Goal: Transaction & Acquisition: Purchase product/service

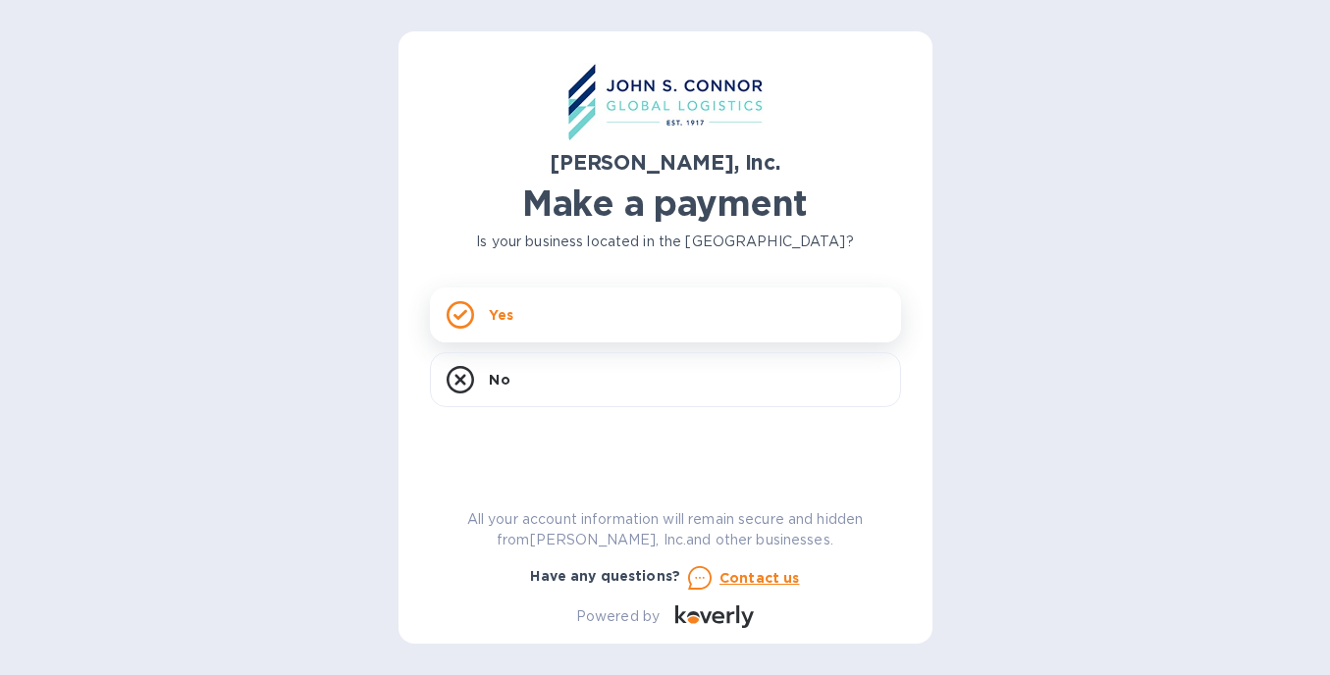
click at [499, 306] on p "Yes" at bounding box center [502, 315] width 24 height 20
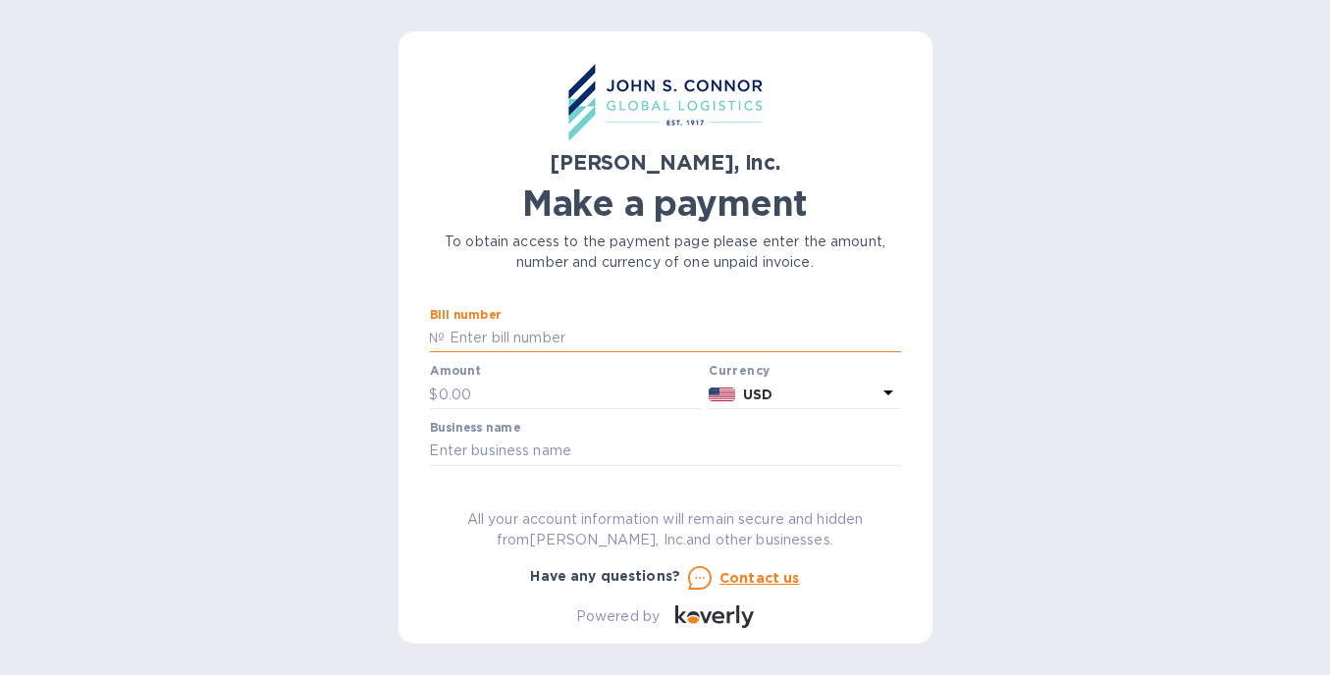
click at [525, 337] on input "text" at bounding box center [673, 338] width 455 height 29
paste input "S25BENI06640"
type input "S25BENI06640"
click at [513, 398] on input "text" at bounding box center [570, 394] width 263 height 29
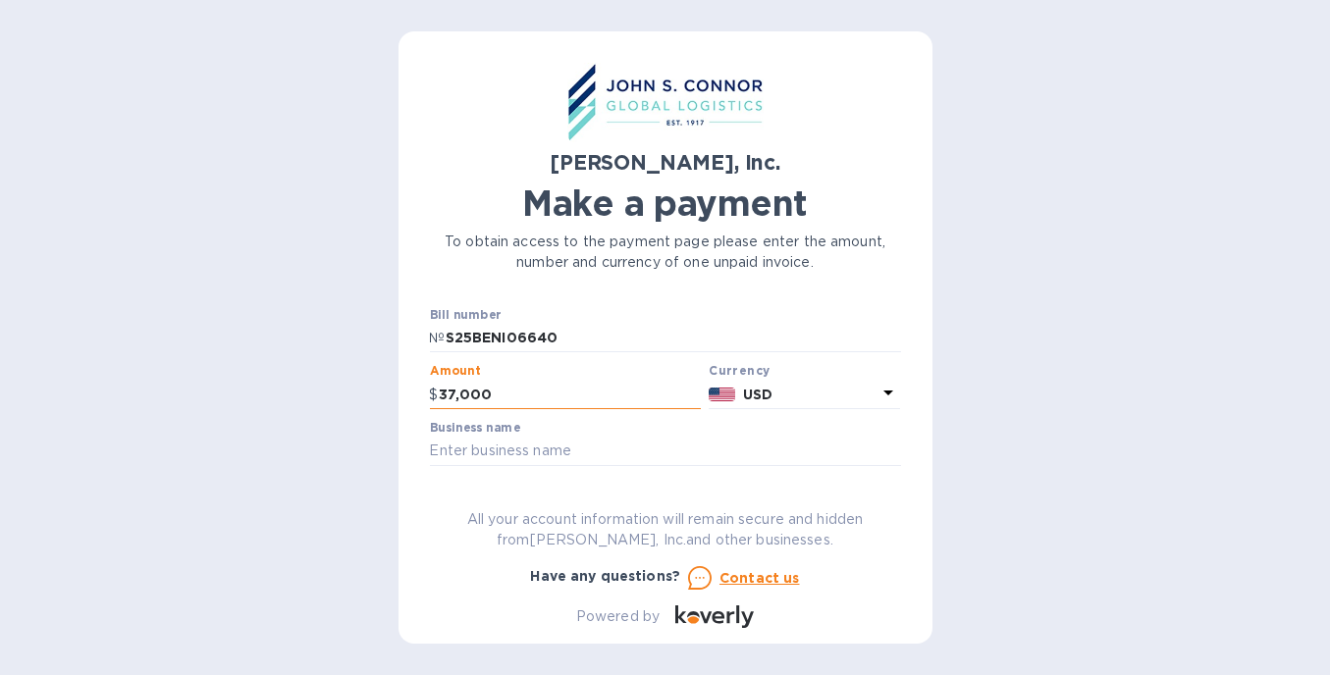
type input "37,000"
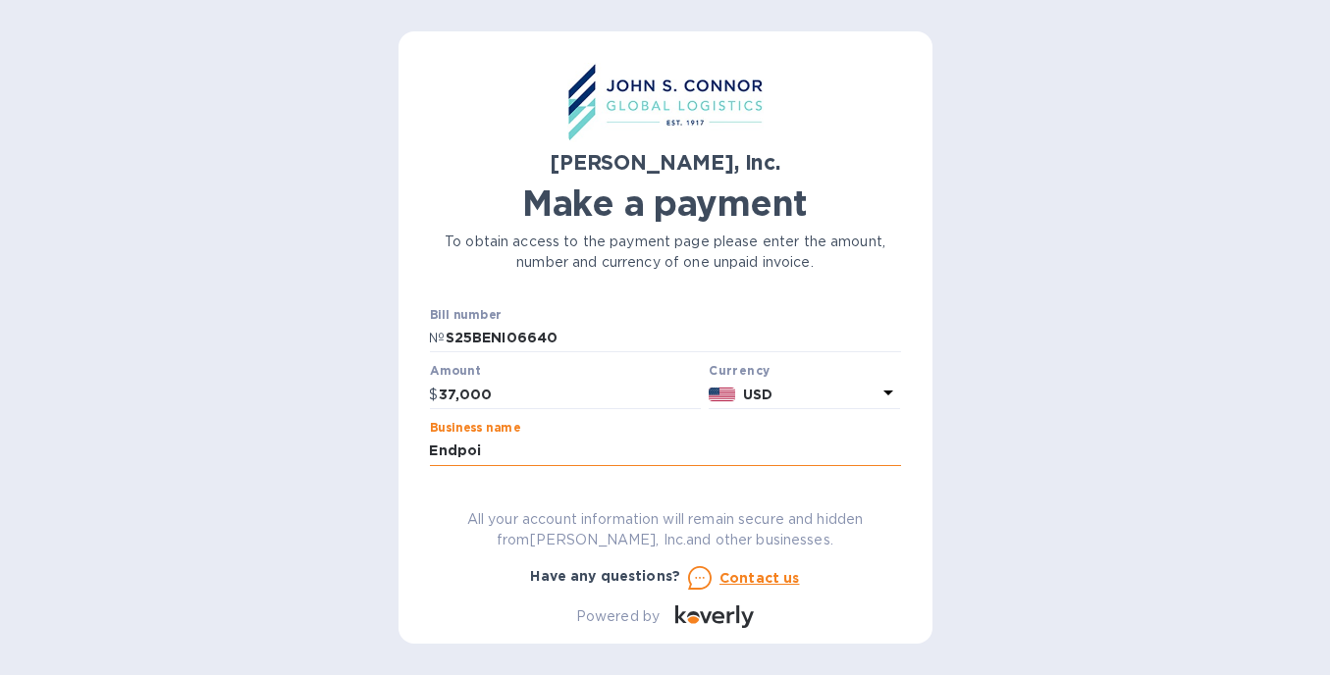
type input "Endpoint Sourcing LLC"
click at [949, 559] on div "[PERSON_NAME], Inc. Make a payment To obtain access to the payment page please …" at bounding box center [665, 337] width 1330 height 675
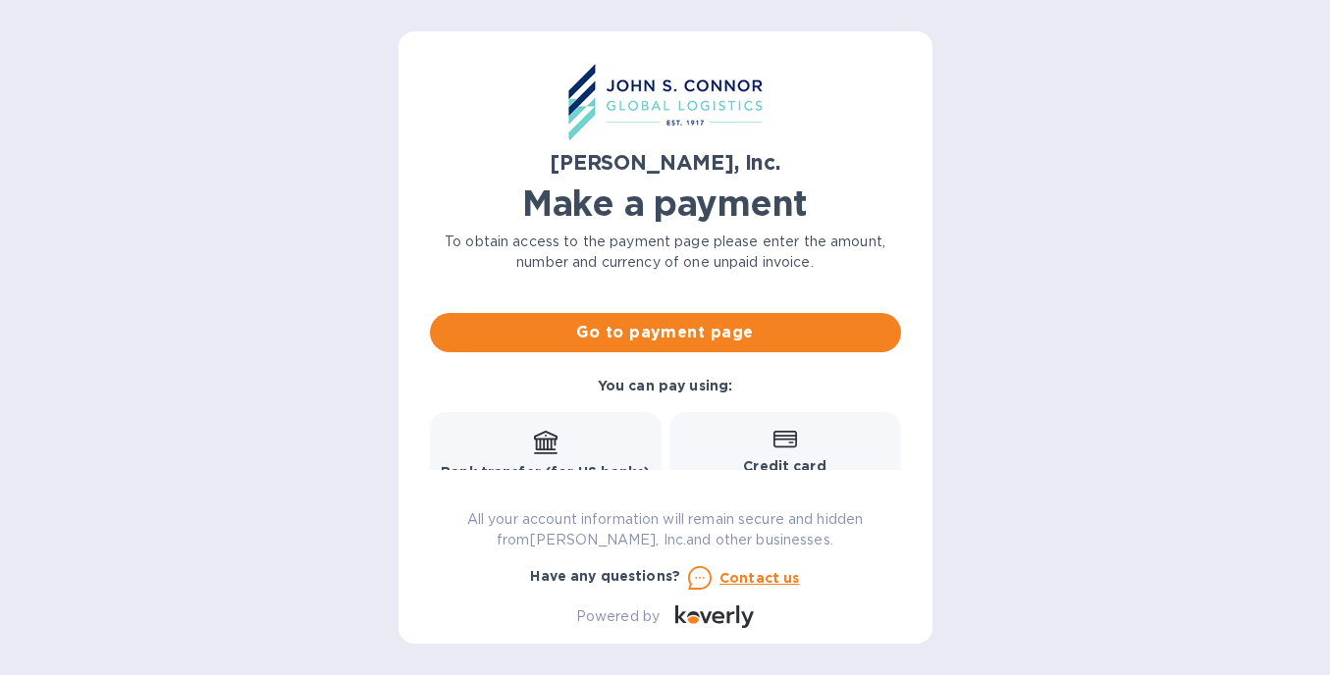
scroll to position [140, 0]
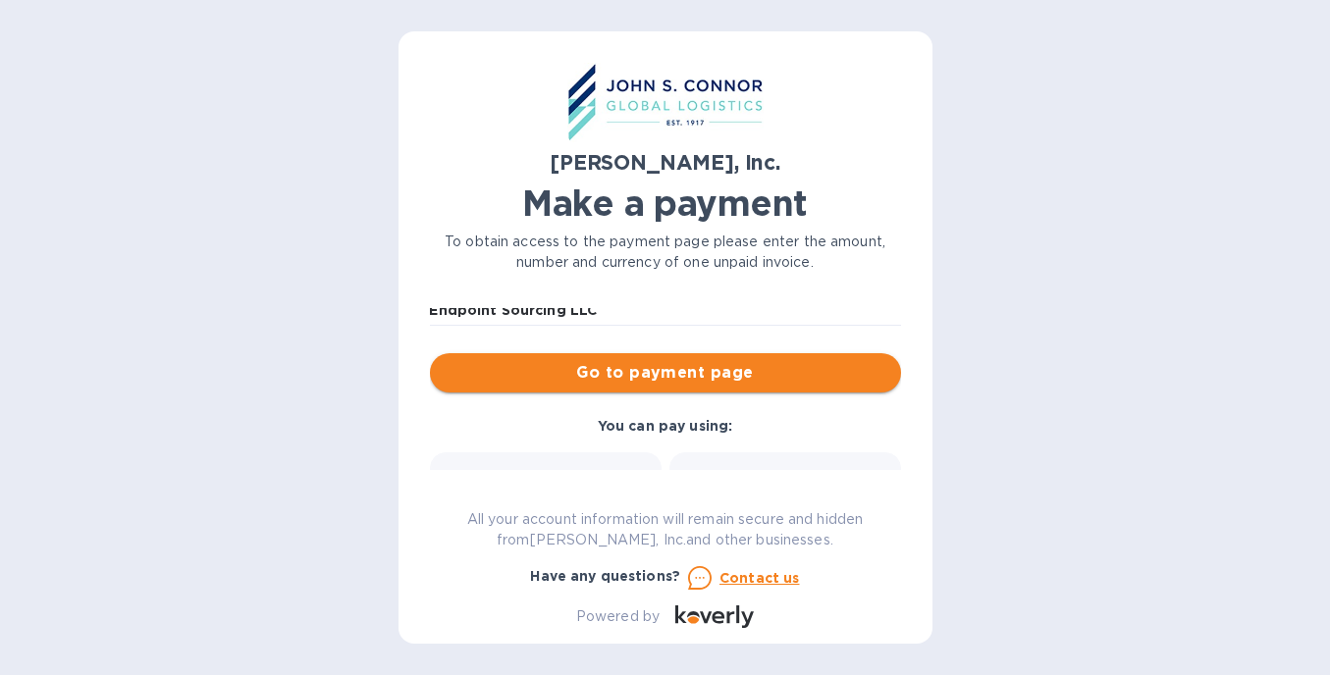
click at [734, 377] on span "Go to payment page" at bounding box center [666, 373] width 440 height 24
